Goal: Information Seeking & Learning: Find specific fact

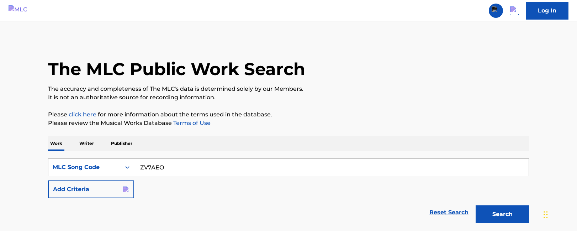
scroll to position [52, 0]
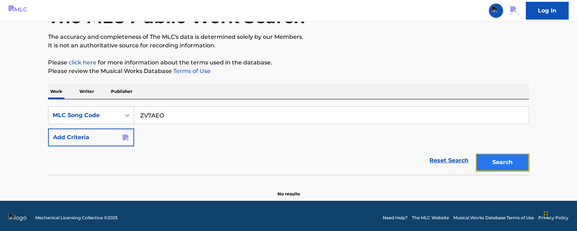
click at [491, 160] on button "Search" at bounding box center [501, 162] width 53 height 18
click at [494, 163] on button "Search" at bounding box center [501, 162] width 53 height 18
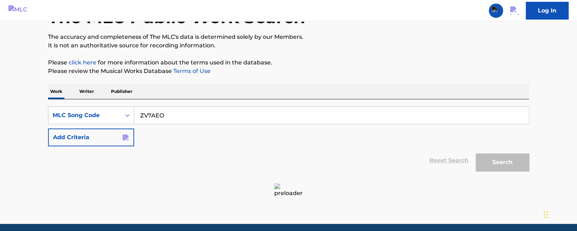
click at [227, 112] on input "ZV7AEO" at bounding box center [331, 115] width 394 height 17
drag, startPoint x: 157, startPoint y: 119, endPoint x: -20, endPoint y: 113, distance: 176.8
click at [134, 113] on input "ZV7AEO" at bounding box center [331, 115] width 394 height 17
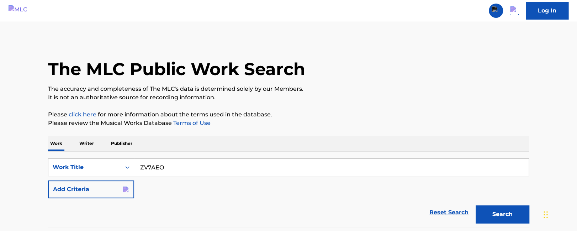
click at [186, 166] on input "ZV7AEO" at bounding box center [331, 167] width 394 height 17
type input "ZV7AEO"
click at [494, 212] on button "Search" at bounding box center [501, 214] width 53 height 18
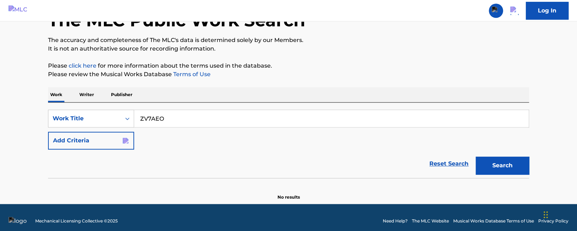
scroll to position [55, 0]
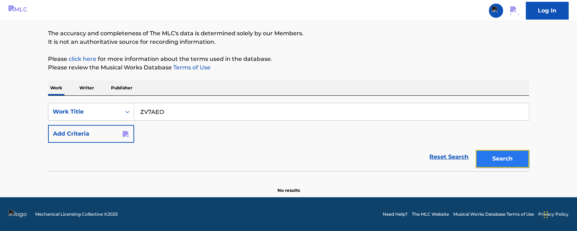
click at [498, 161] on button "Search" at bounding box center [501, 159] width 53 height 18
click at [101, 119] on div "Work Title" at bounding box center [91, 112] width 86 height 18
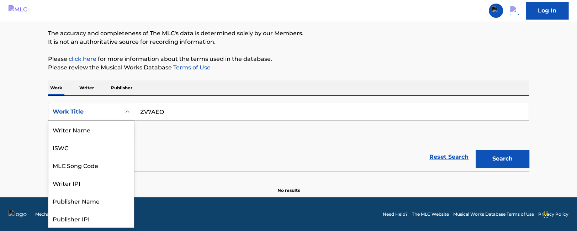
scroll to position [36, 0]
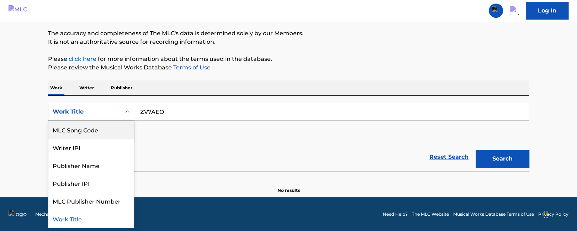
click at [93, 127] on div "MLC Song Code" at bounding box center [90, 130] width 85 height 18
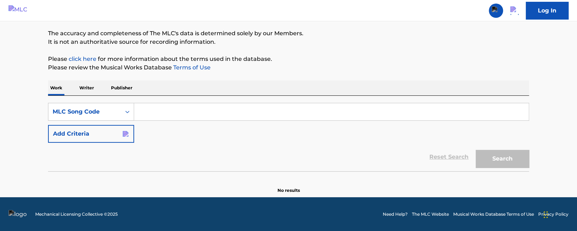
click at [181, 111] on input "Search Form" at bounding box center [331, 111] width 394 height 17
paste input "ZV7AEO"
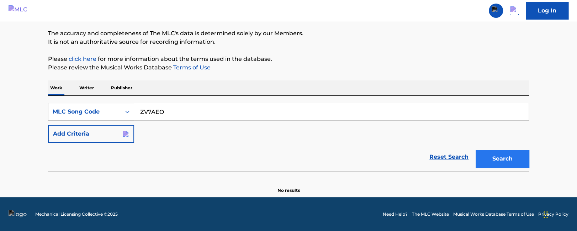
type input "ZV7AEO"
click at [489, 162] on button "Search" at bounding box center [501, 159] width 53 height 18
click at [512, 156] on button "Search" at bounding box center [501, 159] width 53 height 18
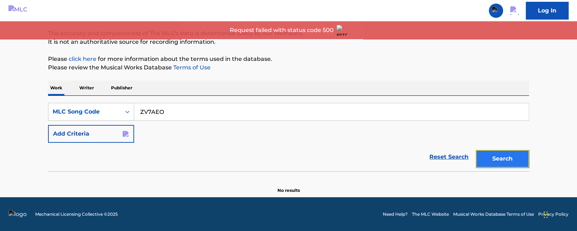
click at [488, 154] on button "Search" at bounding box center [501, 159] width 53 height 18
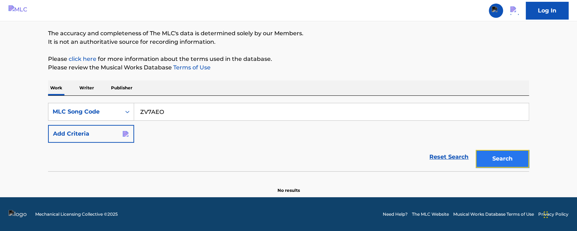
click at [493, 161] on button "Search" at bounding box center [501, 159] width 53 height 18
click at [507, 157] on button "Search" at bounding box center [501, 159] width 53 height 18
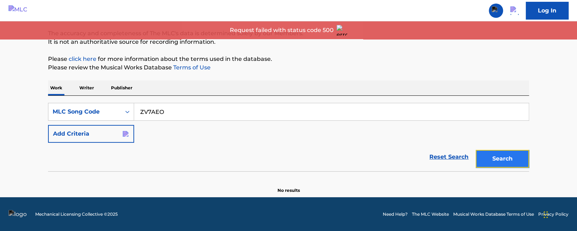
click at [497, 159] on button "Search" at bounding box center [501, 159] width 53 height 18
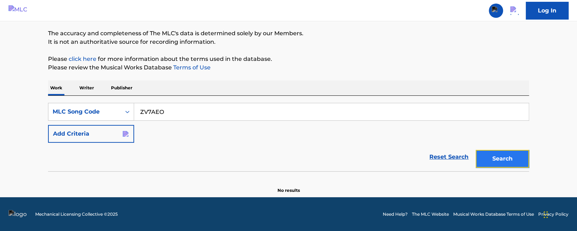
click at [491, 151] on button "Search" at bounding box center [501, 159] width 53 height 18
drag, startPoint x: 494, startPoint y: 154, endPoint x: 488, endPoint y: 155, distance: 6.5
click at [494, 154] on button "Search" at bounding box center [501, 159] width 53 height 18
click at [499, 156] on button "Search" at bounding box center [501, 159] width 53 height 18
click at [495, 154] on button "Search" at bounding box center [501, 159] width 53 height 18
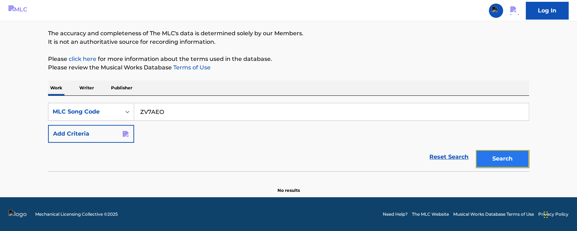
click at [497, 154] on button "Search" at bounding box center [501, 159] width 53 height 18
click at [502, 158] on button "Search" at bounding box center [501, 159] width 53 height 18
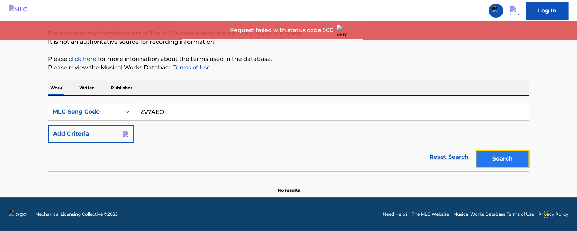
click at [506, 155] on button "Search" at bounding box center [501, 159] width 53 height 18
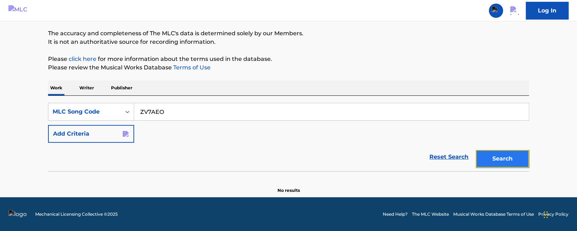
click at [486, 156] on button "Search" at bounding box center [501, 159] width 53 height 18
click at [509, 162] on button "Search" at bounding box center [501, 159] width 53 height 18
click at [498, 154] on button "Search" at bounding box center [501, 159] width 53 height 18
click at [499, 154] on button "Search" at bounding box center [501, 159] width 53 height 18
click at [508, 160] on button "Search" at bounding box center [501, 159] width 53 height 18
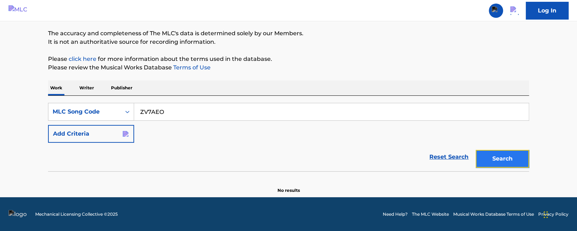
click at [507, 158] on button "Search" at bounding box center [501, 159] width 53 height 18
